Goal: Information Seeking & Learning: Learn about a topic

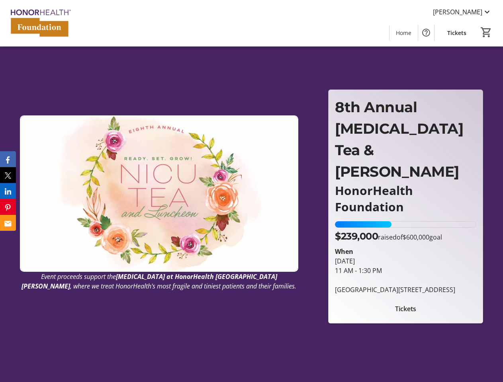
click at [251, 191] on img at bounding box center [159, 193] width 278 height 156
click at [40, 23] on img at bounding box center [40, 23] width 71 height 40
click at [462, 12] on span "[PERSON_NAME]" at bounding box center [457, 12] width 49 height 10
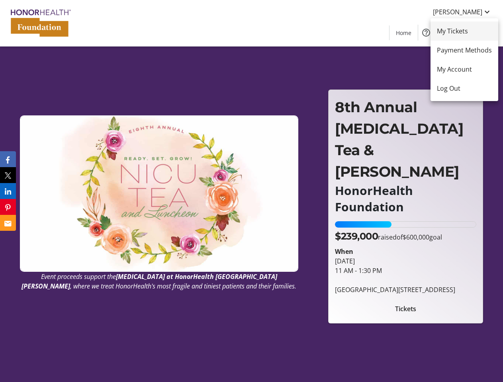
click at [426, 33] on mat-icon "Help" at bounding box center [426, 33] width 10 height 10
click at [486, 32] on div at bounding box center [251, 191] width 503 height 382
click at [405, 308] on div at bounding box center [251, 191] width 503 height 382
